Goal: Task Accomplishment & Management: Complete application form

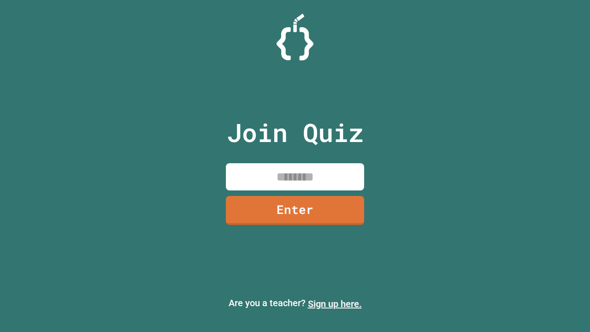
click at [335, 304] on link "Sign up here." at bounding box center [335, 303] width 54 height 11
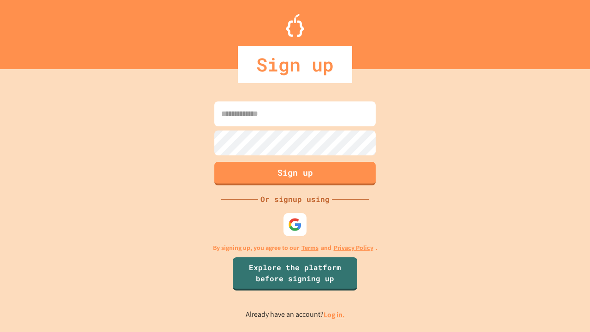
click at [335, 315] on link "Log in." at bounding box center [334, 315] width 21 height 10
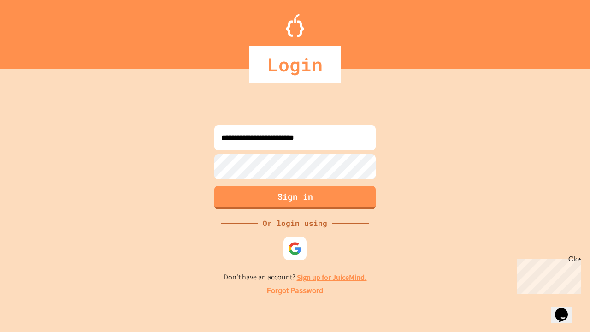
type input "**********"
